Goal: Information Seeking & Learning: Find specific fact

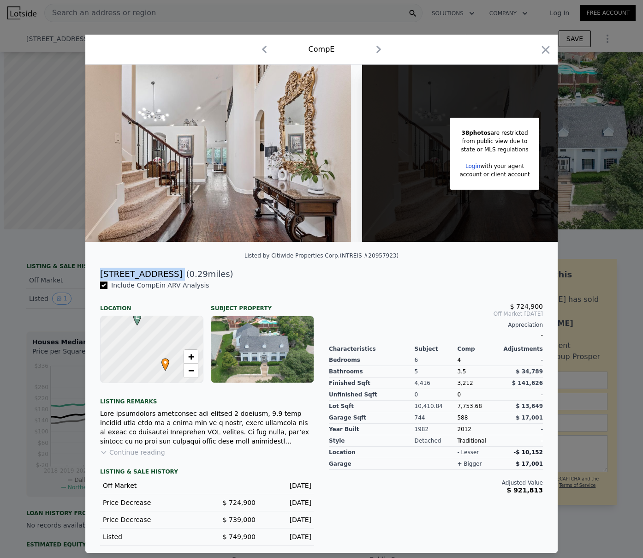
scroll to position [0, 103]
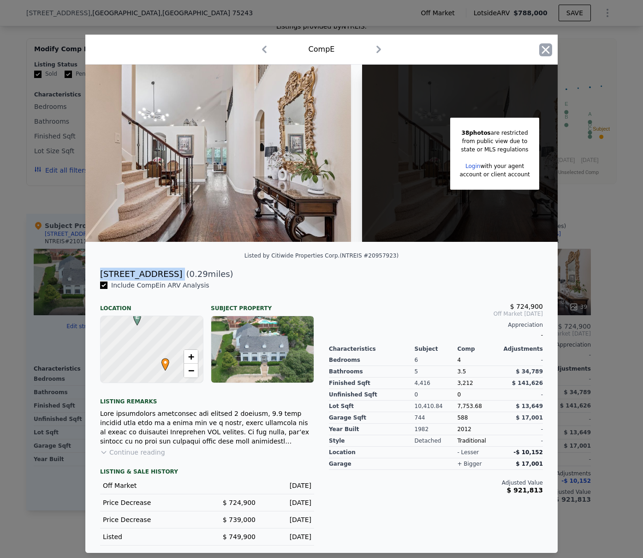
click at [551, 47] on icon "button" at bounding box center [546, 49] width 13 height 13
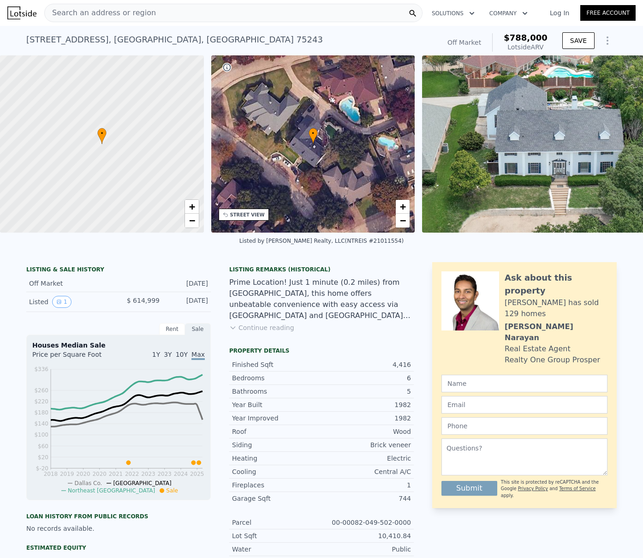
click at [197, 11] on div "Search an address or region" at bounding box center [233, 13] width 378 height 18
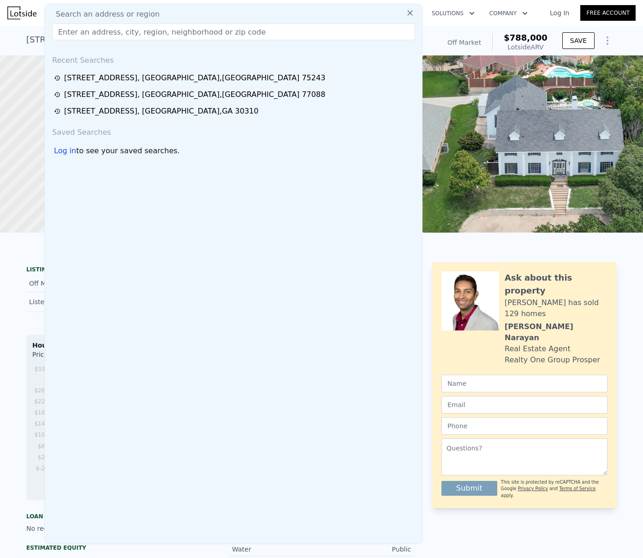
type input "Hey [PERSON_NAME], I noticed you recently sold the home at [STREET_ADDRESS][PER…"
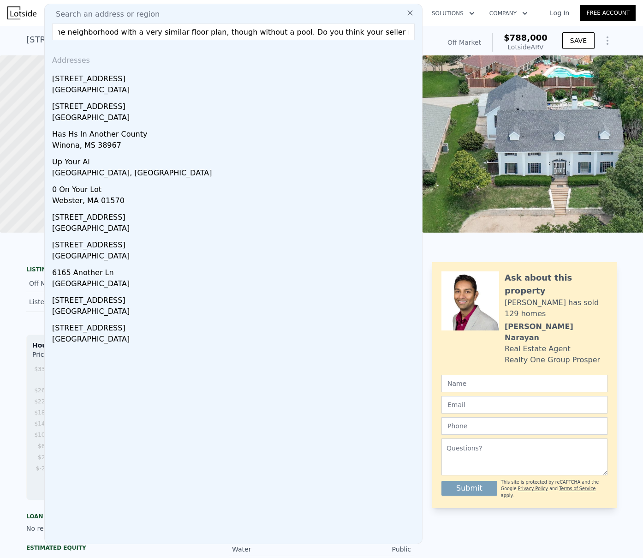
click at [187, 29] on input "Hey [PERSON_NAME], I noticed you recently sold the home at [STREET_ADDRESS][PER…" at bounding box center [233, 32] width 363 height 17
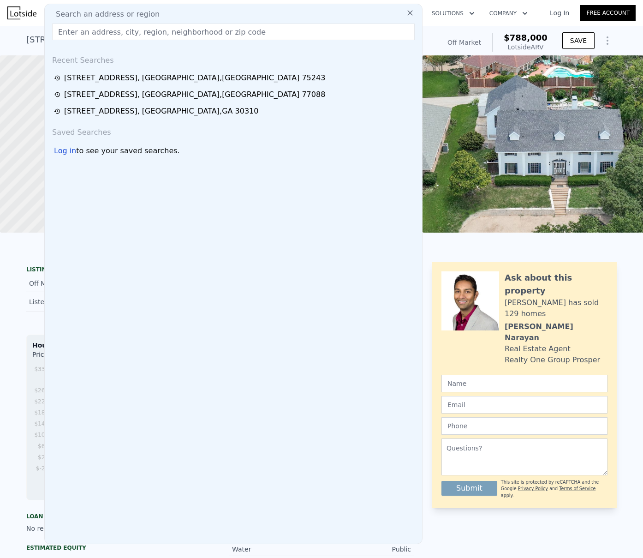
scroll to position [0, 0]
paste input "[STREET_ADDRESS][PERSON_NAME]"
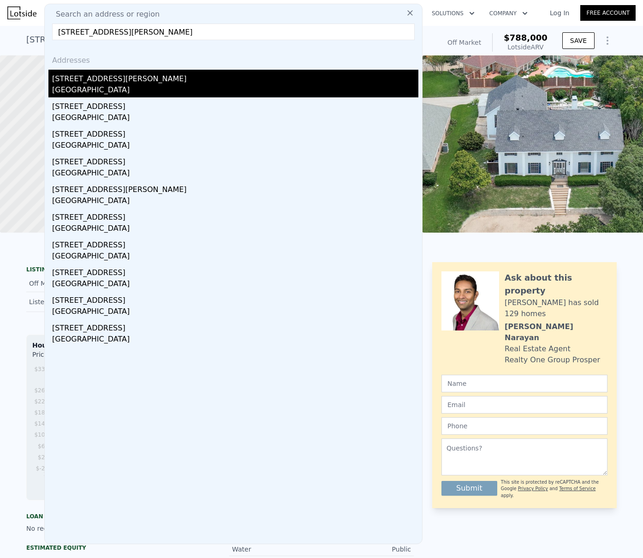
type input "[STREET_ADDRESS][PERSON_NAME]"
click at [101, 83] on div "[STREET_ADDRESS][PERSON_NAME]" at bounding box center [235, 77] width 366 height 15
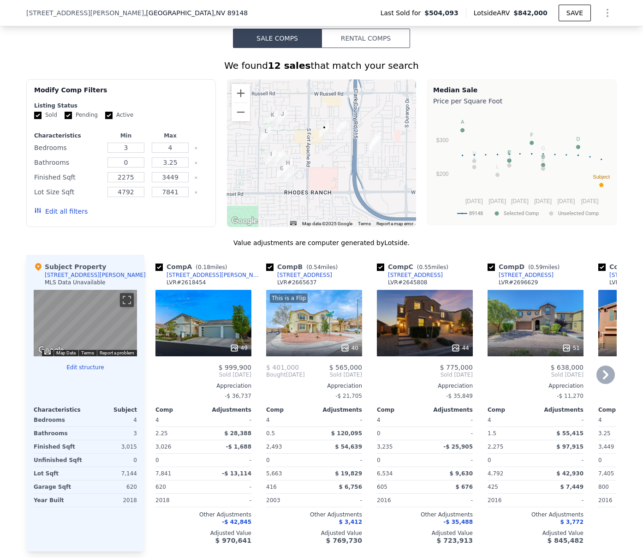
scroll to position [681, 0]
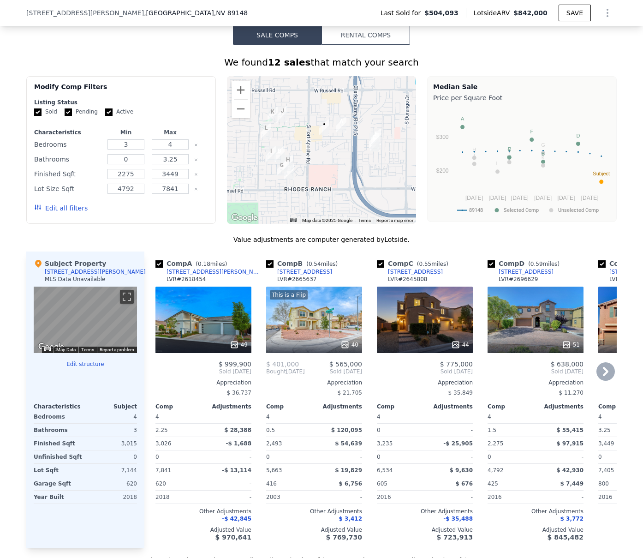
click at [185, 338] on div "49" at bounding box center [204, 320] width 96 height 66
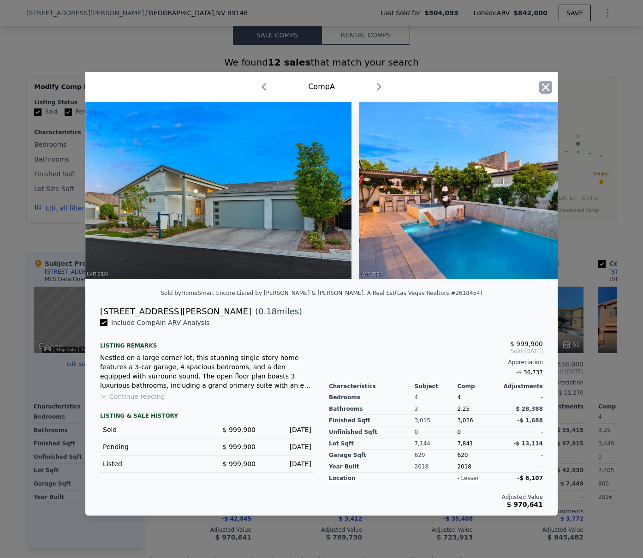
click at [547, 83] on icon "button" at bounding box center [546, 87] width 8 height 8
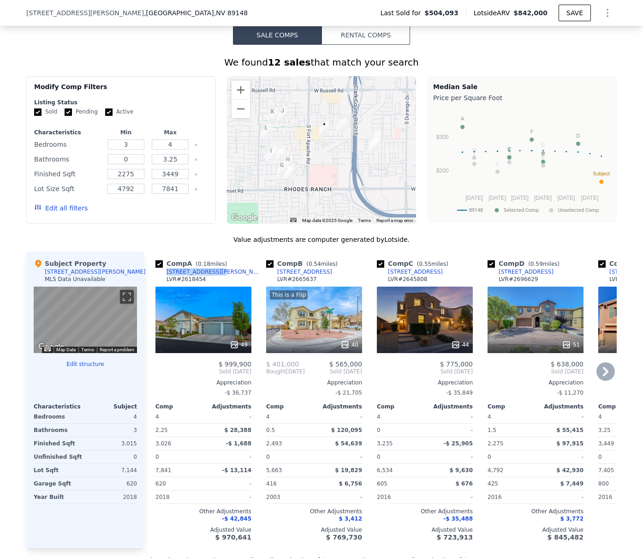
drag, startPoint x: 214, startPoint y: 279, endPoint x: 158, endPoint y: 278, distance: 55.9
click at [158, 278] on div "Comp A ( 0.18 miles) [STREET_ADDRESS][PERSON_NAME] # 2618454" at bounding box center [204, 273] width 96 height 28
click at [192, 276] on div "[STREET_ADDRESS][PERSON_NAME]" at bounding box center [215, 271] width 96 height 7
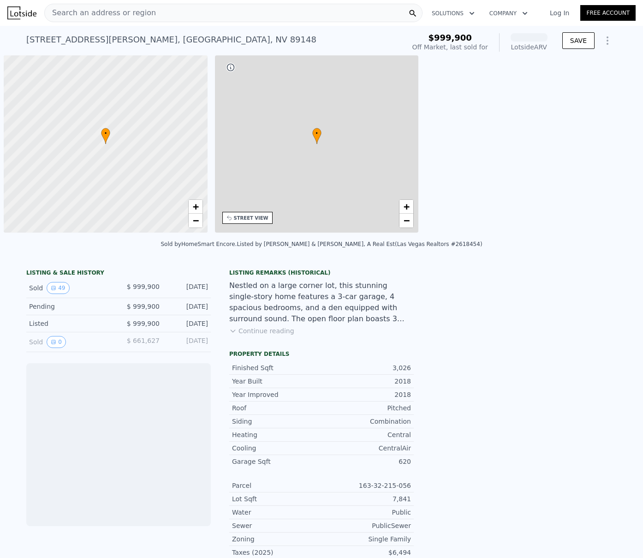
scroll to position [0, 4]
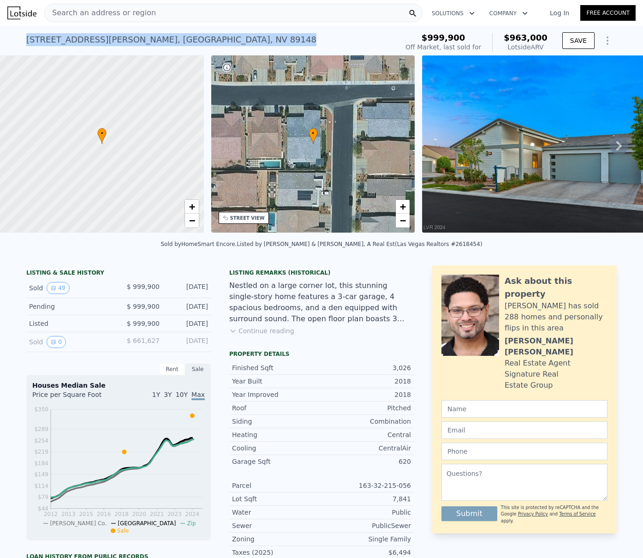
drag, startPoint x: 178, startPoint y: 39, endPoint x: 23, endPoint y: 38, distance: 155.1
click at [26, 38] on div "9121 Mira Linda Rd , Spring Valley , NV 89148 Sold Oct 2024 for $999,900 (~ARV …" at bounding box center [210, 43] width 368 height 26
